Goal: Book appointment/travel/reservation

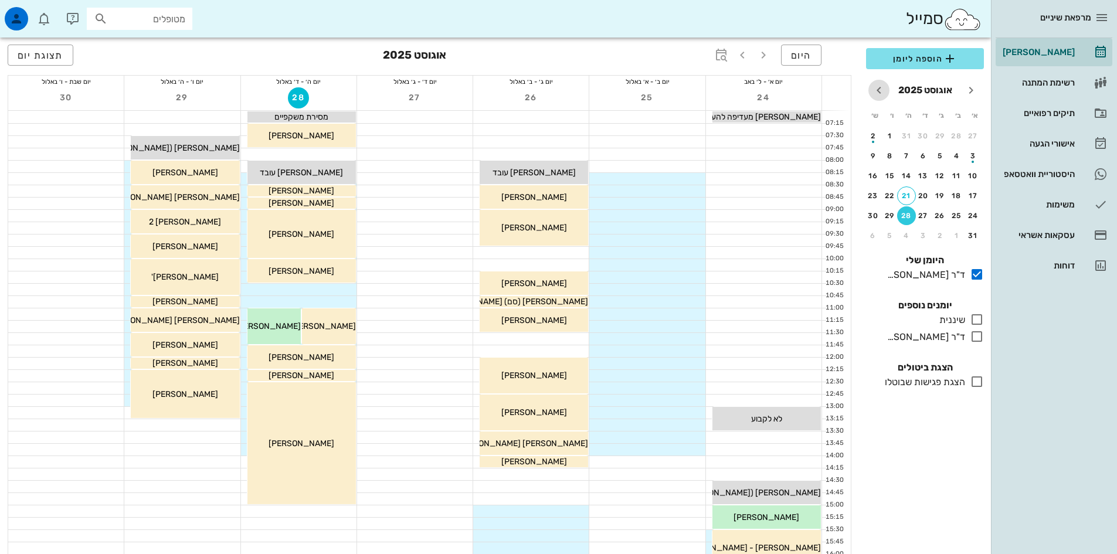
click at [882, 91] on icon "חודש הבא" at bounding box center [879, 90] width 14 height 14
click at [974, 217] on div "28" at bounding box center [973, 216] width 19 height 8
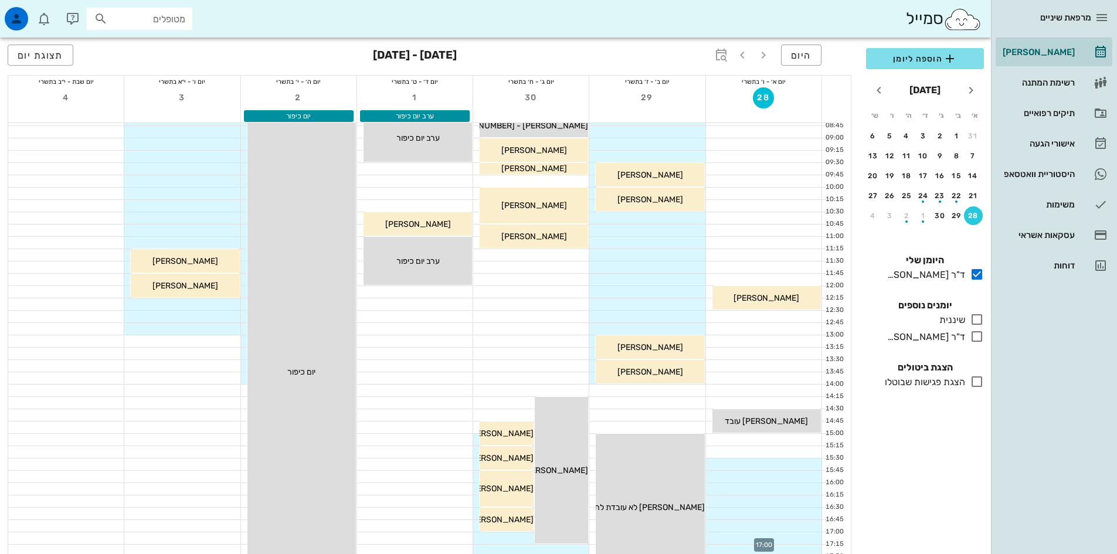
scroll to position [59, 0]
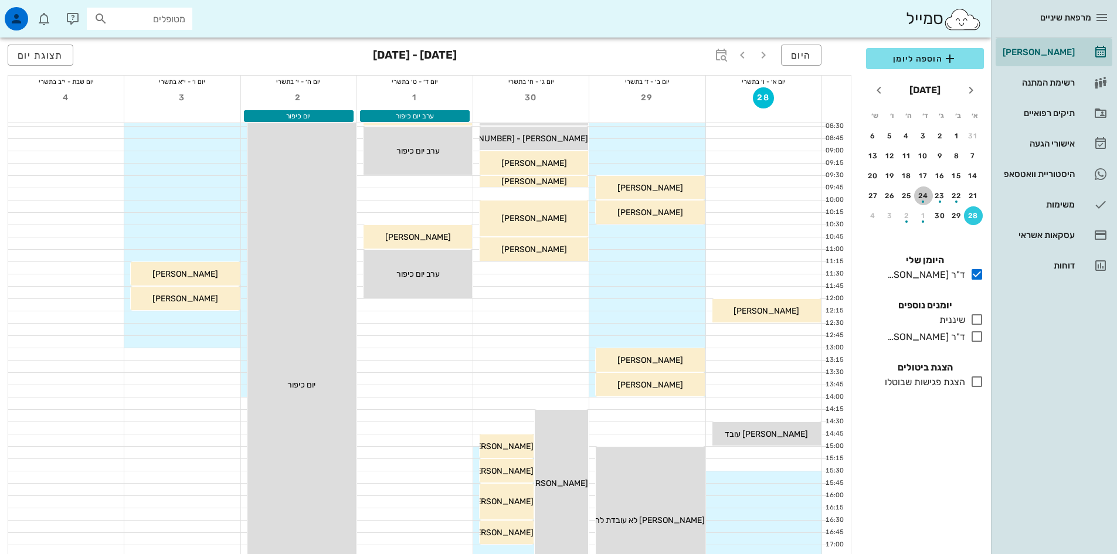
click at [918, 198] on div "button" at bounding box center [923, 198] width 19 height 6
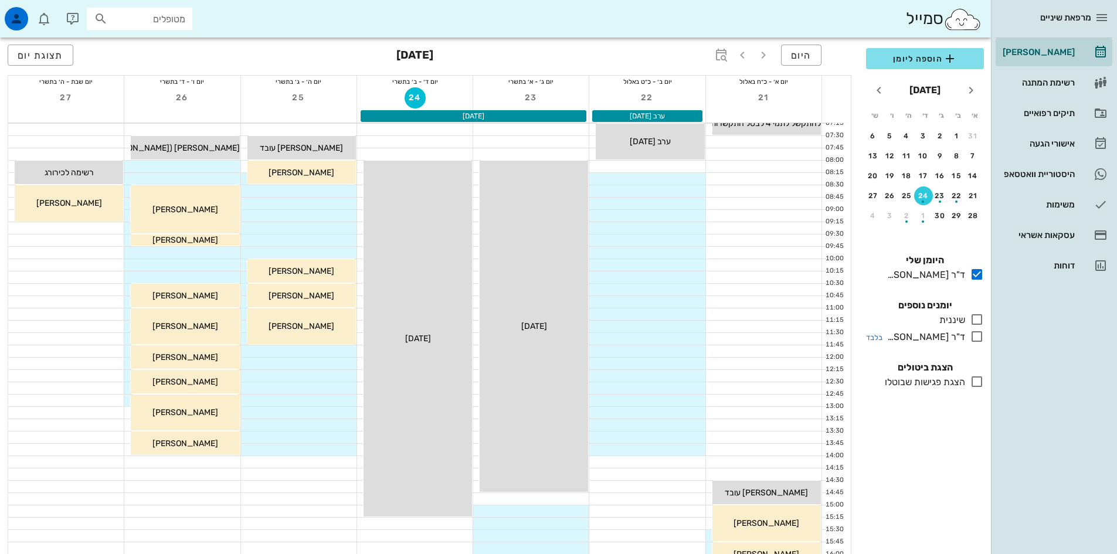
click at [975, 334] on icon at bounding box center [977, 337] width 14 height 14
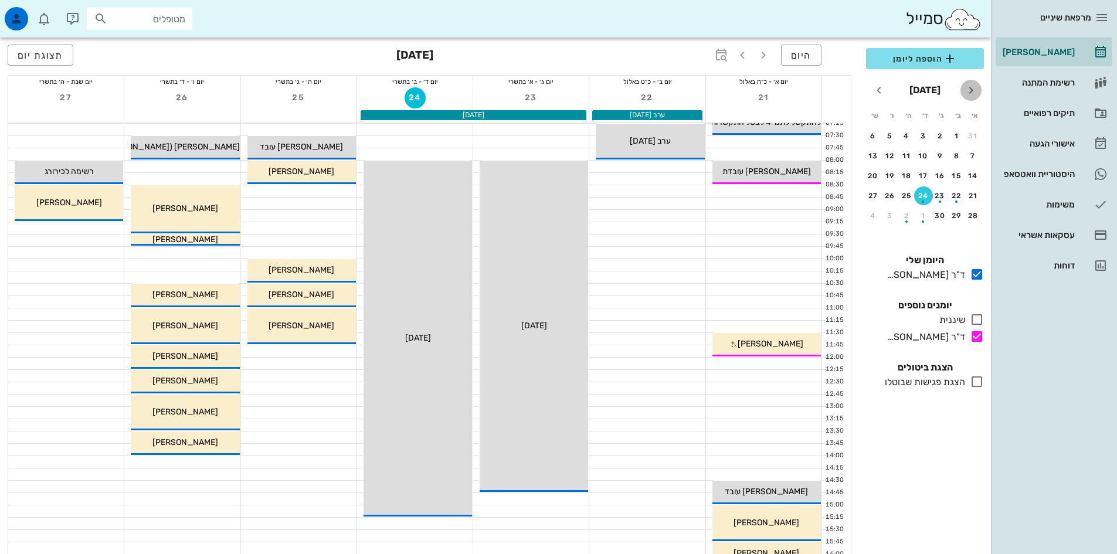
click at [972, 91] on icon "חודש שעבר" at bounding box center [971, 90] width 14 height 14
click at [891, 211] on button "29" at bounding box center [890, 215] width 19 height 19
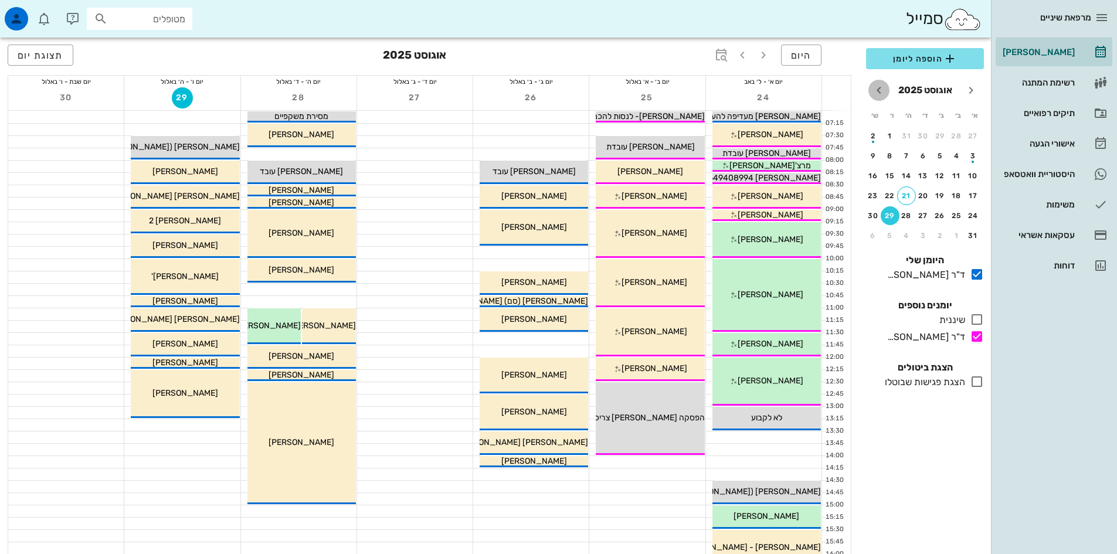
click at [882, 91] on icon "חודש הבא" at bounding box center [879, 90] width 14 height 14
click at [921, 156] on div "button" at bounding box center [923, 158] width 19 height 6
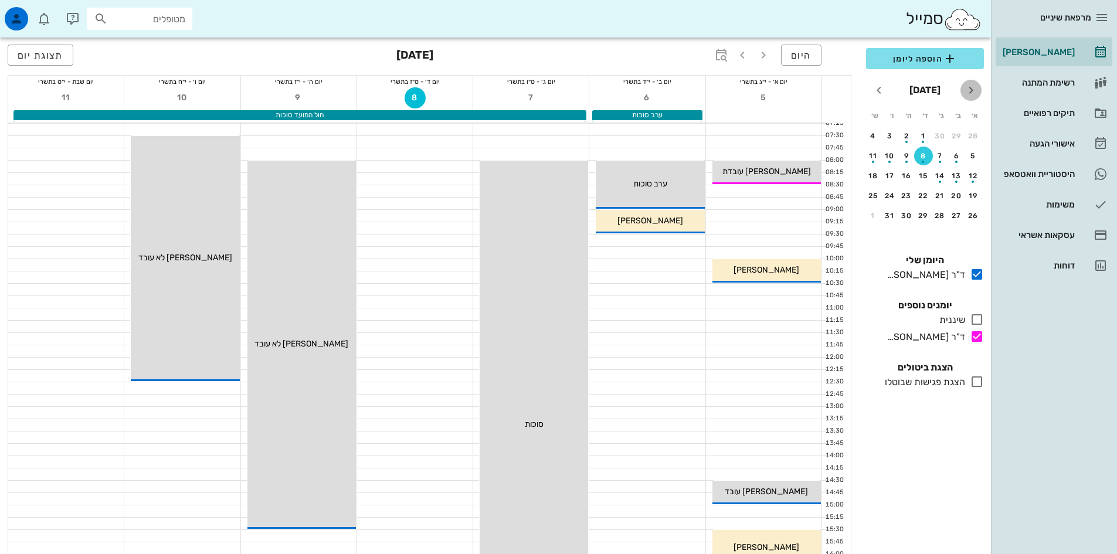
click at [974, 88] on icon "חודש שעבר" at bounding box center [971, 90] width 14 height 14
click at [969, 90] on icon "חודש שעבר" at bounding box center [971, 90] width 14 height 14
click at [908, 215] on div "28" at bounding box center [906, 216] width 19 height 8
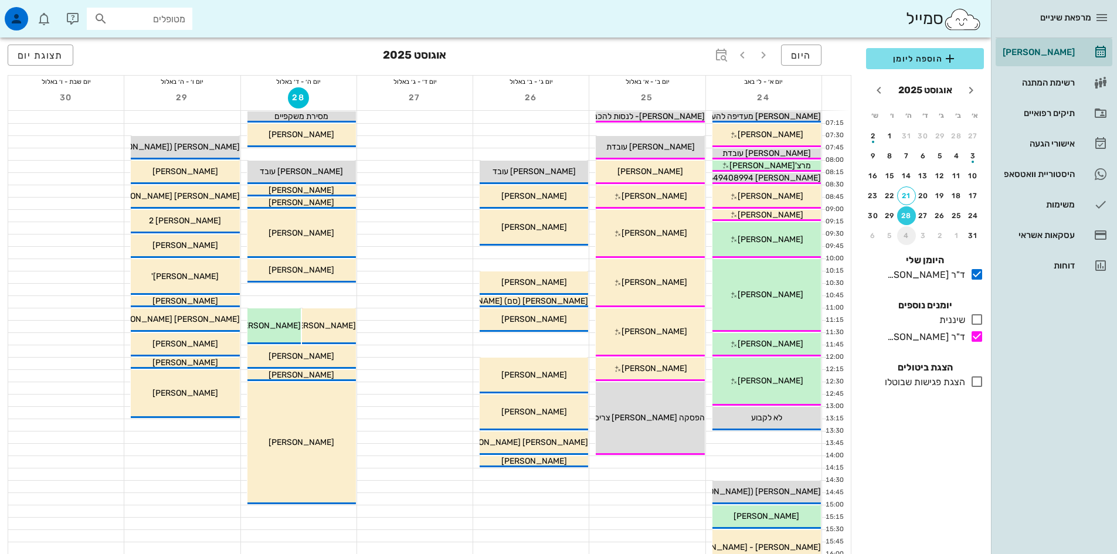
click at [904, 234] on div "4" at bounding box center [906, 236] width 19 height 8
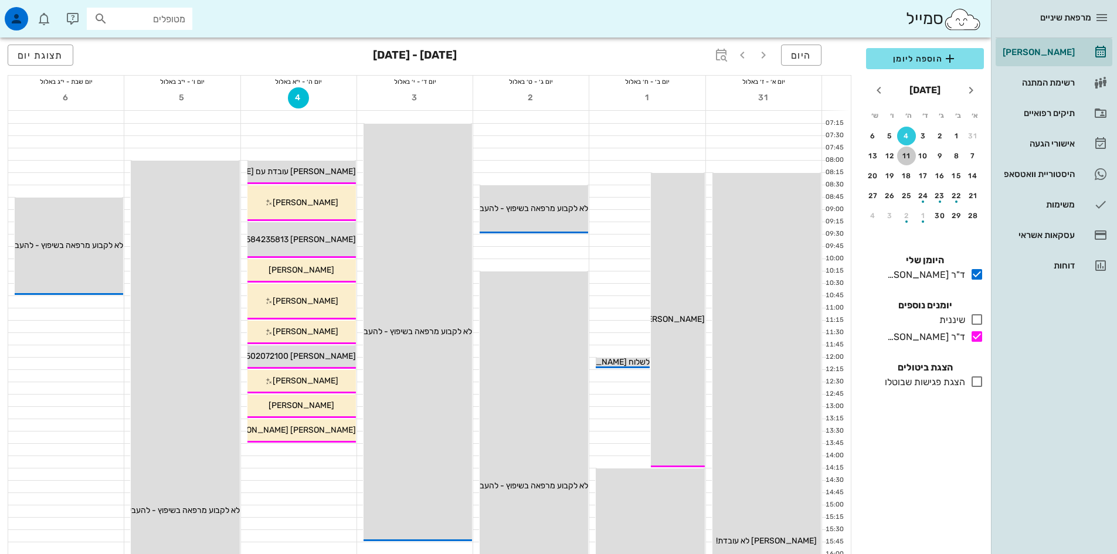
click at [904, 153] on div "11" at bounding box center [906, 156] width 19 height 8
